Goal: Check status: Check status

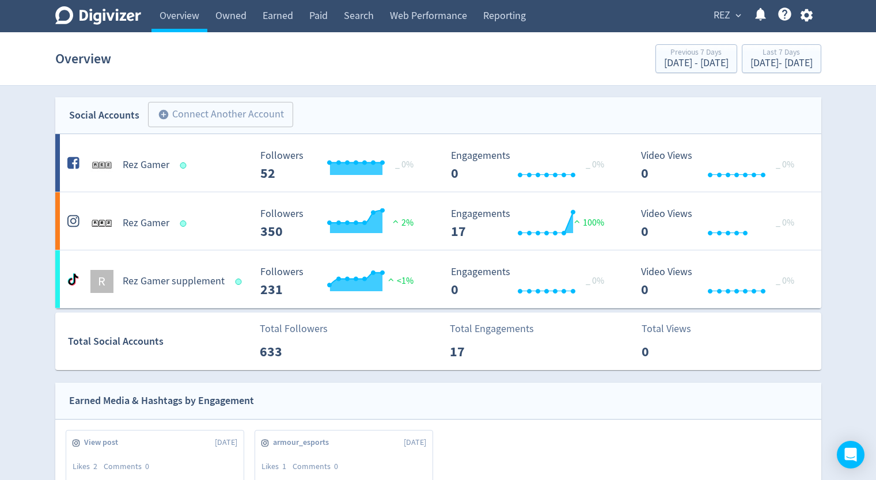
scroll to position [1057, 0]
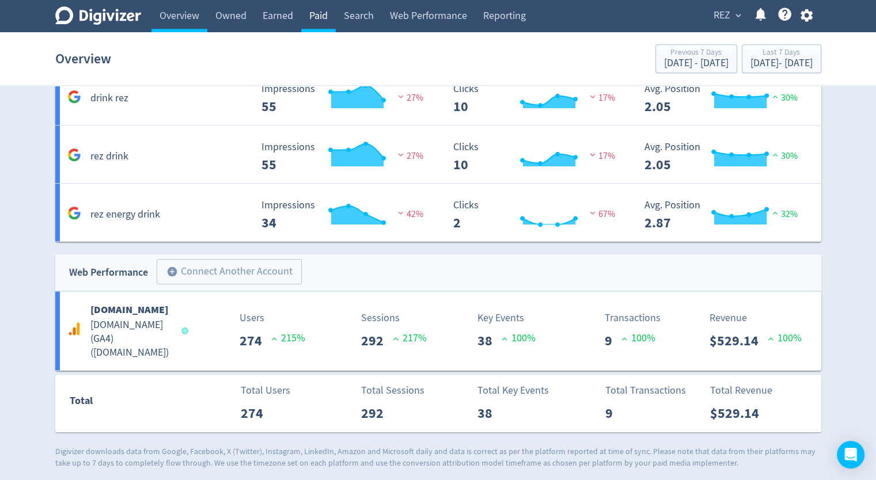
click at [323, 21] on link "Paid" at bounding box center [318, 16] width 35 height 32
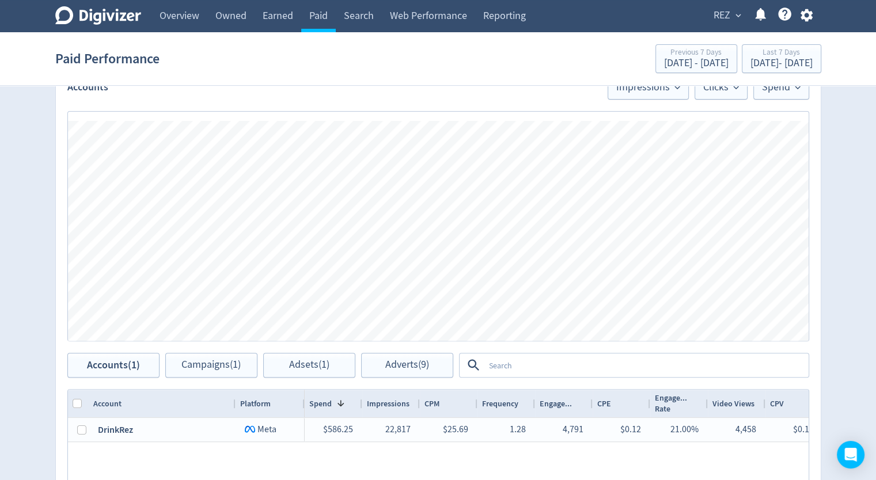
scroll to position [281, 0]
click at [783, 90] on span "Spend" at bounding box center [781, 87] width 39 height 10
click at [631, 92] on span "Impressions" at bounding box center [648, 87] width 64 height 10
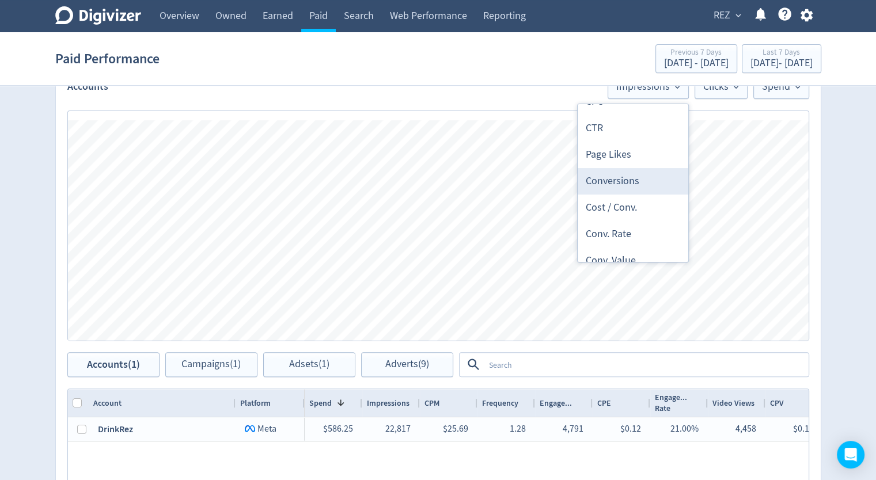
click at [621, 183] on li "Conversions" at bounding box center [633, 181] width 111 height 26
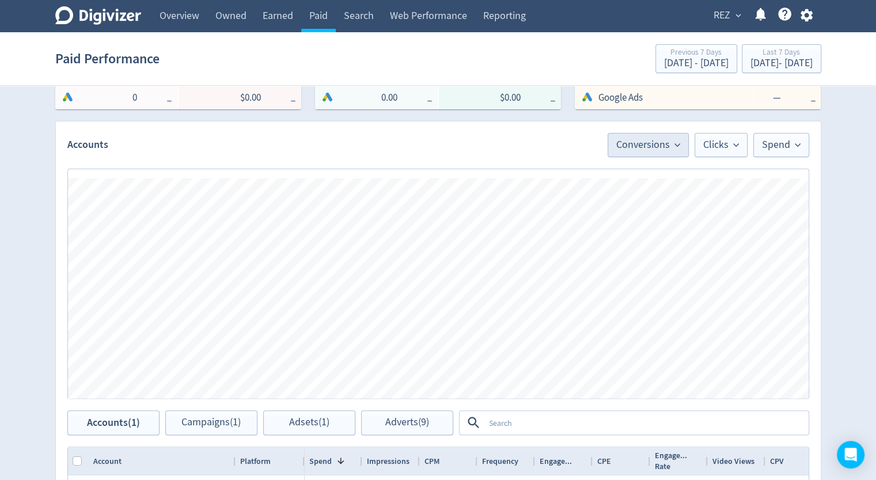
scroll to position [219, 0]
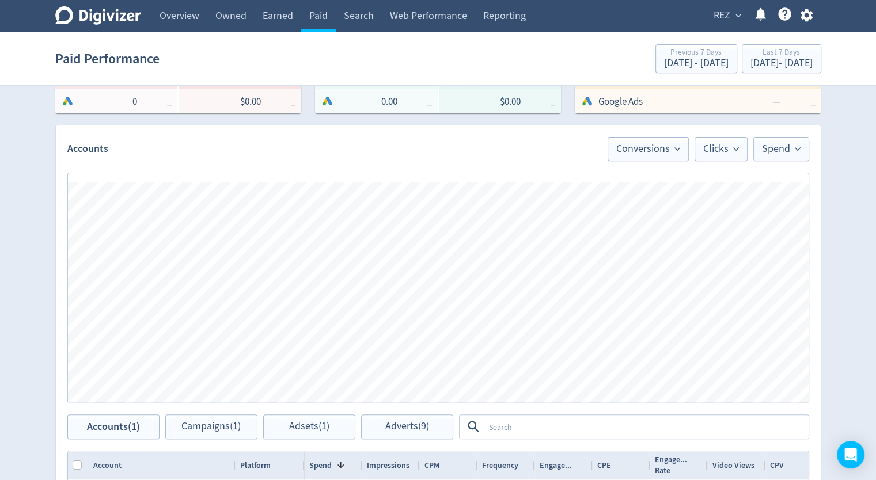
click at [657, 132] on div "Accounts Conversions Clicks Spend" at bounding box center [438, 144] width 765 height 36
click at [656, 154] on span "Conversions" at bounding box center [648, 149] width 64 height 10
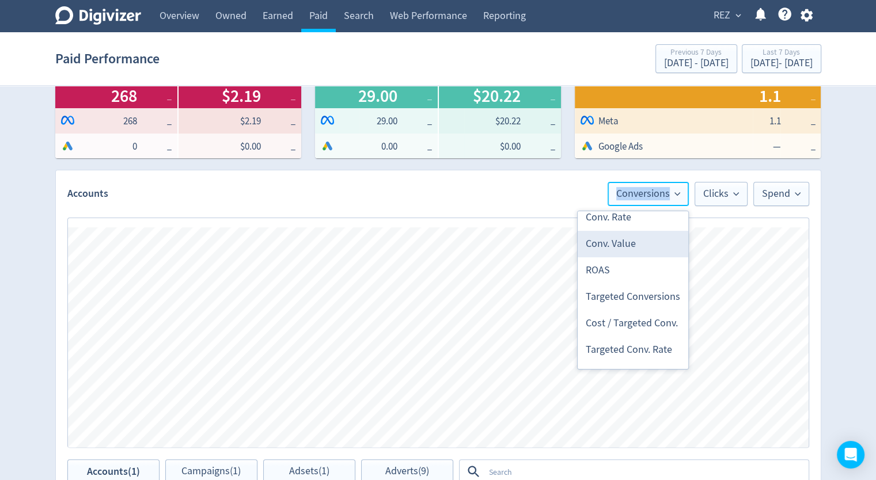
scroll to position [432, 0]
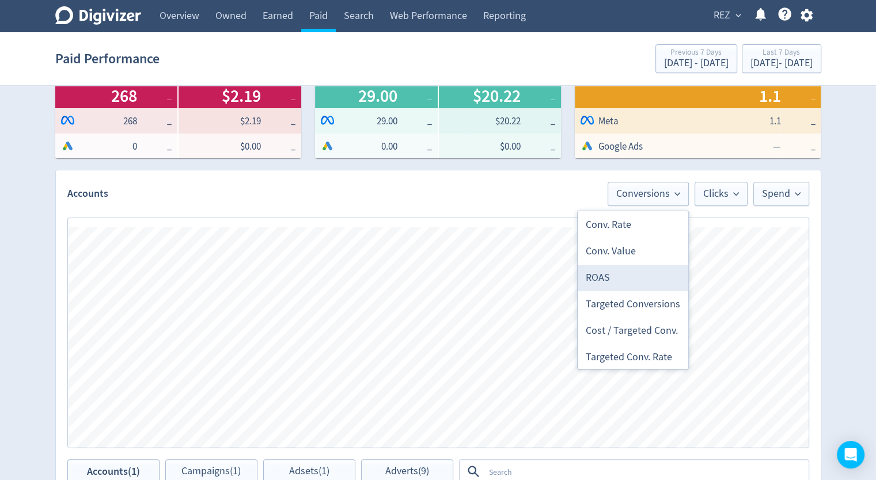
click at [592, 275] on li "ROAS" at bounding box center [633, 278] width 111 height 26
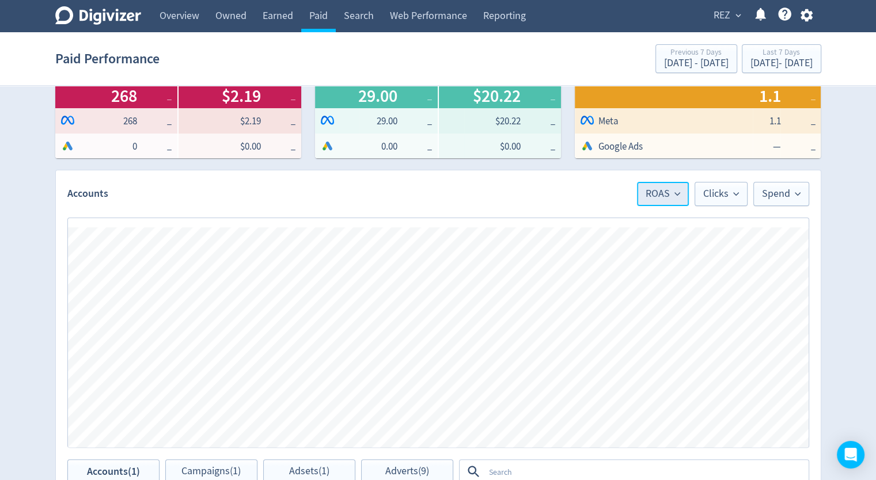
click at [647, 185] on button "ROAS" at bounding box center [663, 194] width 52 height 24
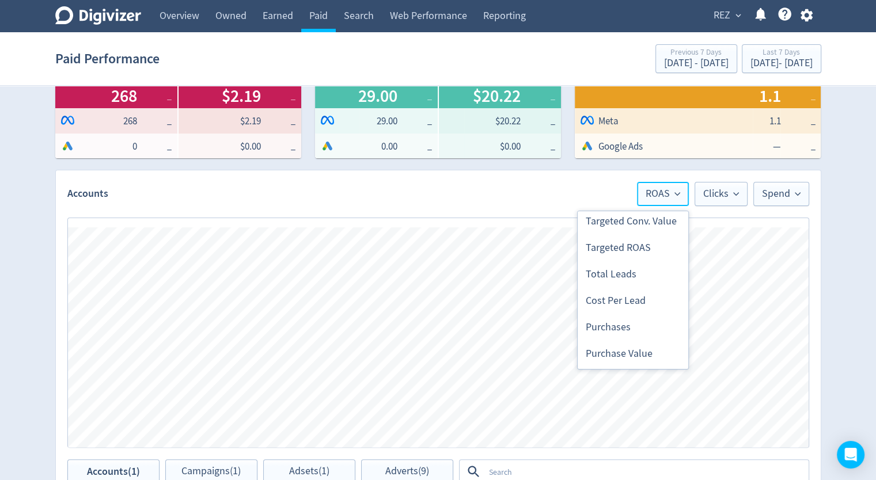
scroll to position [506, 0]
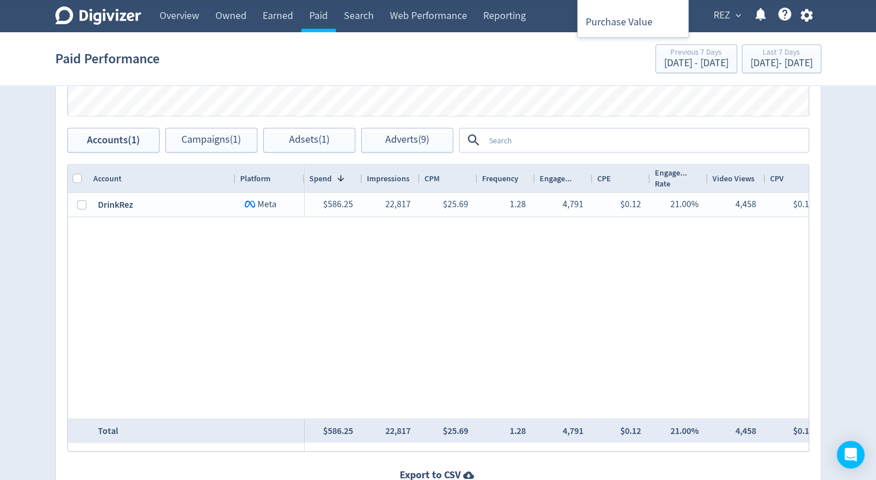
click at [581, 319] on div "$586.25 22,817 $25.69 1.28 4,791 $0.12 21.00% 4,458 $0.13 19.54% 268 $2.19 1.17…" at bounding box center [557, 306] width 504 height 226
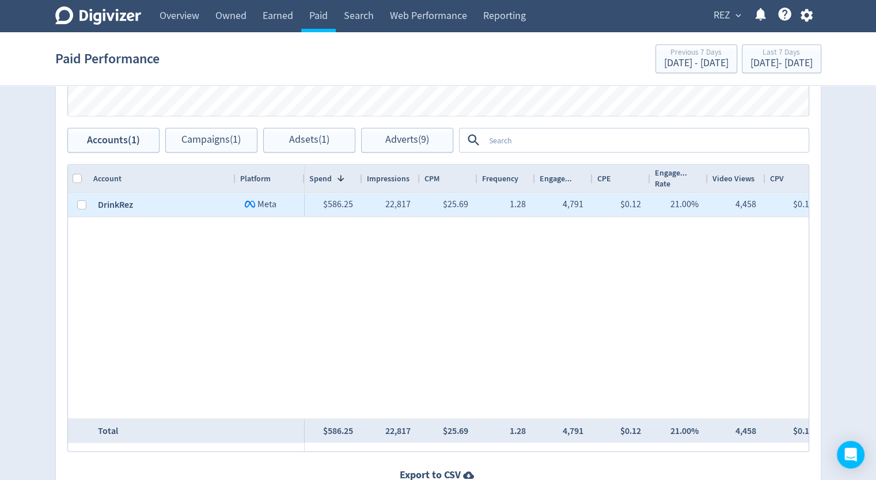
click at [114, 204] on div "DrinkRez" at bounding box center [162, 205] width 147 height 24
